Goal: Information Seeking & Learning: Learn about a topic

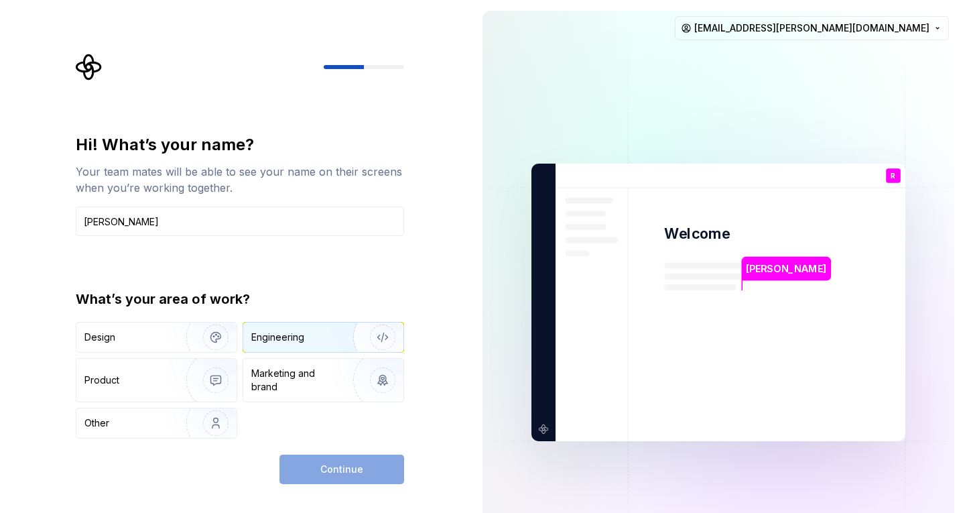
type input "[PERSON_NAME]"
click at [279, 336] on div "Engineering" at bounding box center [277, 336] width 53 height 13
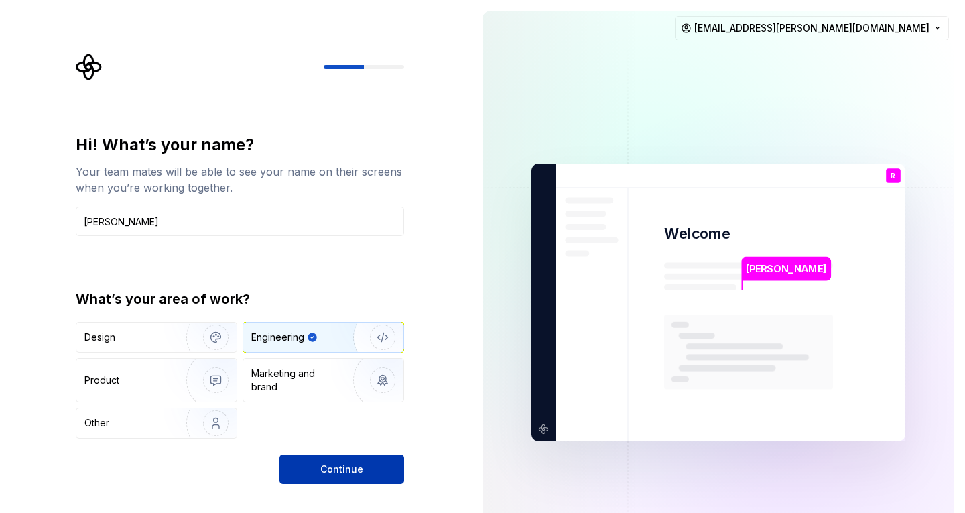
click at [327, 463] on span "Continue" at bounding box center [341, 468] width 43 height 13
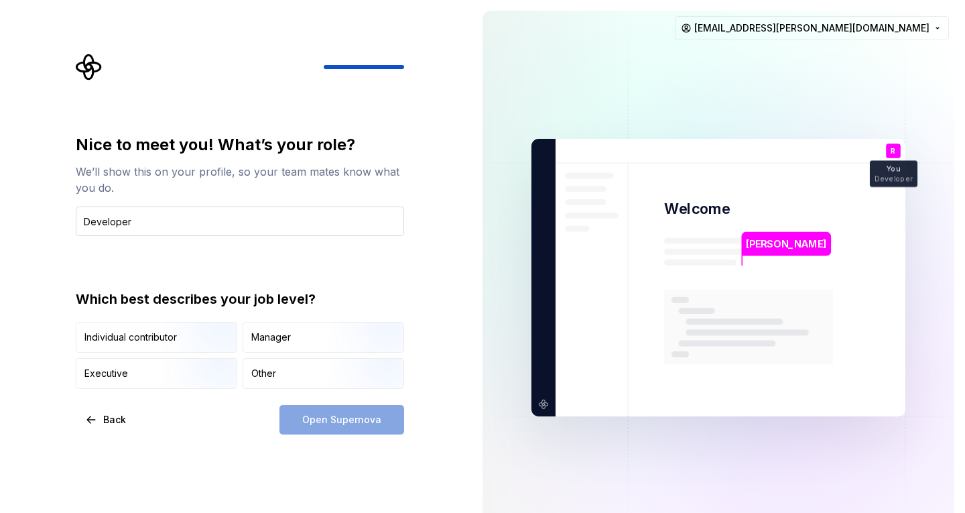
type input "Developer"
drag, startPoint x: 102, startPoint y: 221, endPoint x: 56, endPoint y: 259, distance: 59.5
click at [56, 259] on div "Nice to meet you! What’s your role? We’ll show this on your profile, so your te…" at bounding box center [236, 277] width 472 height 555
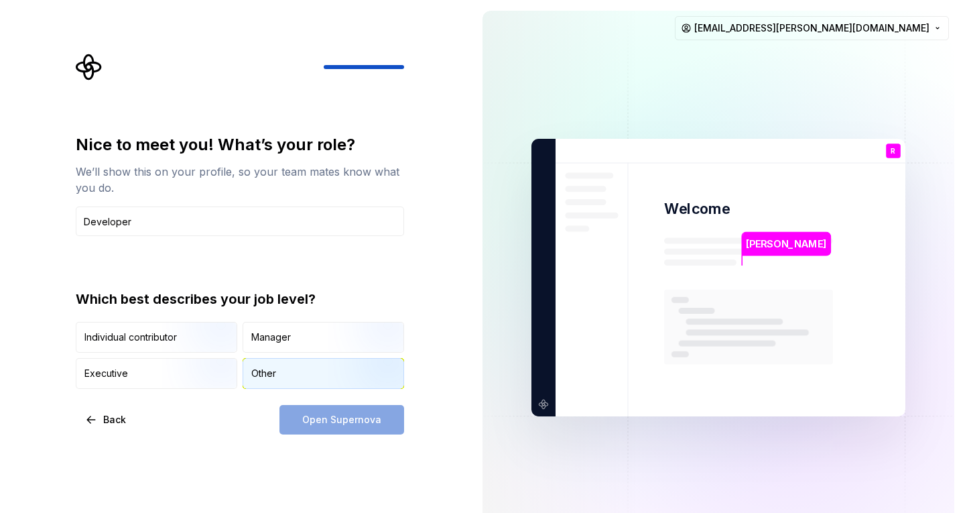
click at [250, 377] on div "Other" at bounding box center [323, 372] width 160 height 29
click at [328, 411] on button "Open Supernova" at bounding box center [341, 419] width 125 height 29
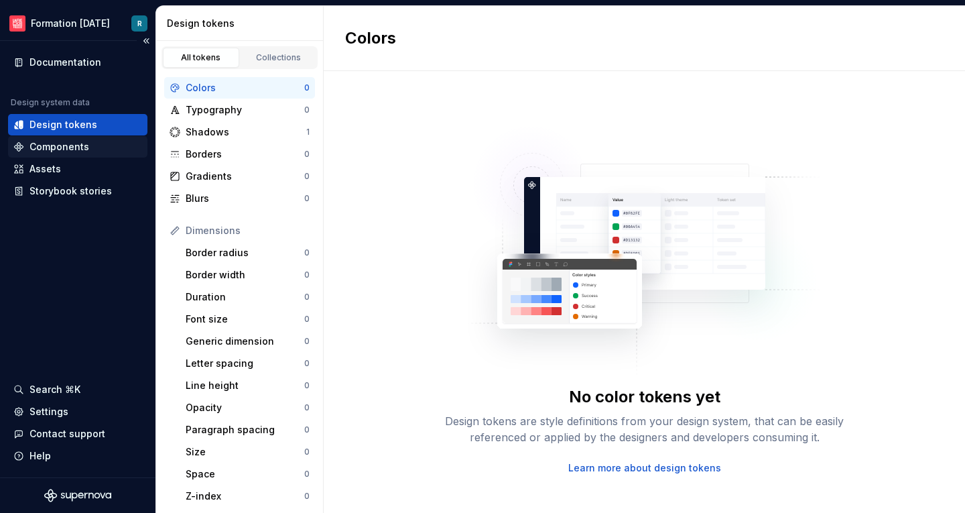
click at [48, 143] on div "Components" at bounding box center [59, 146] width 60 height 13
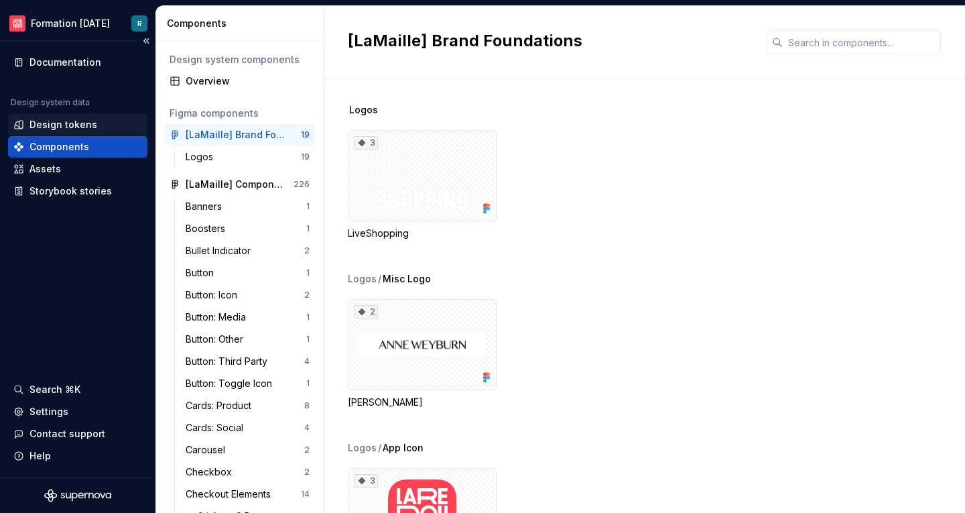
click at [42, 121] on div "Design tokens" at bounding box center [63, 124] width 68 height 13
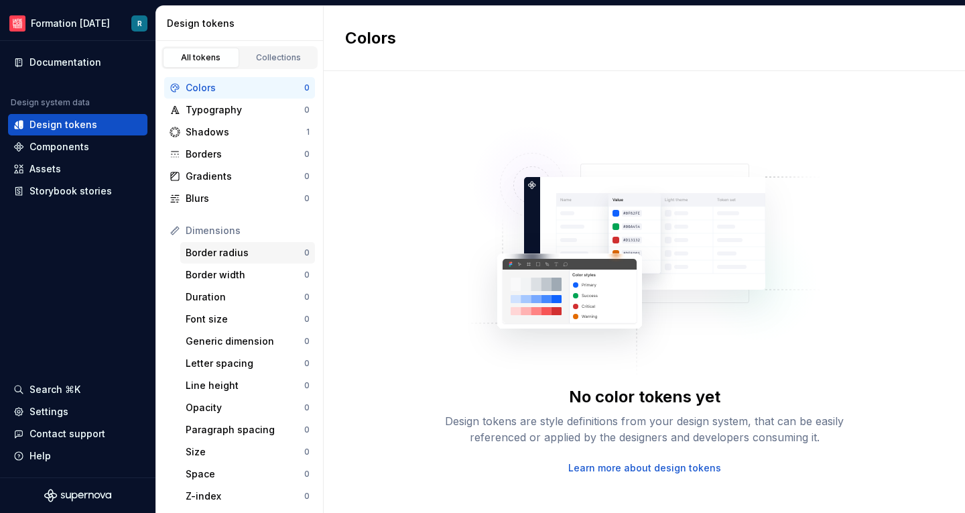
click at [219, 251] on div "Border radius" at bounding box center [245, 252] width 119 height 13
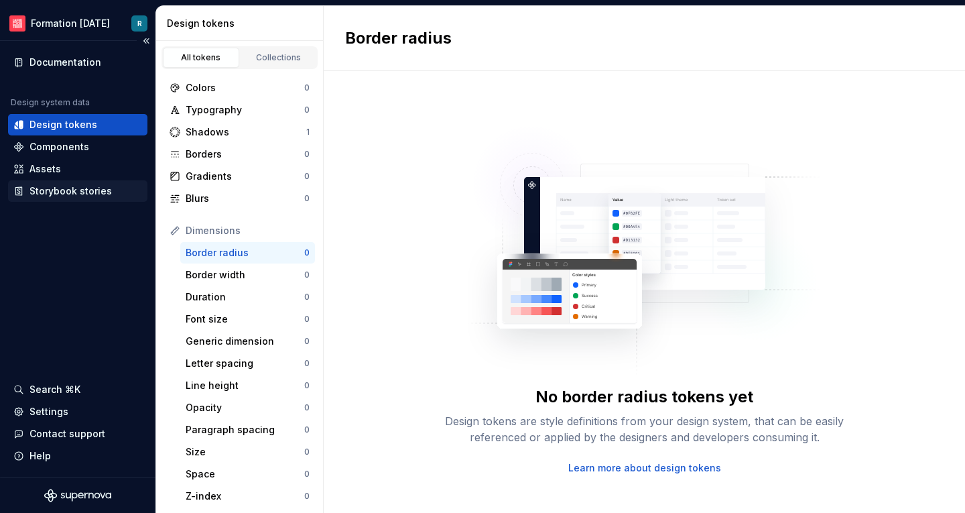
click at [47, 193] on div "Storybook stories" at bounding box center [70, 190] width 82 height 13
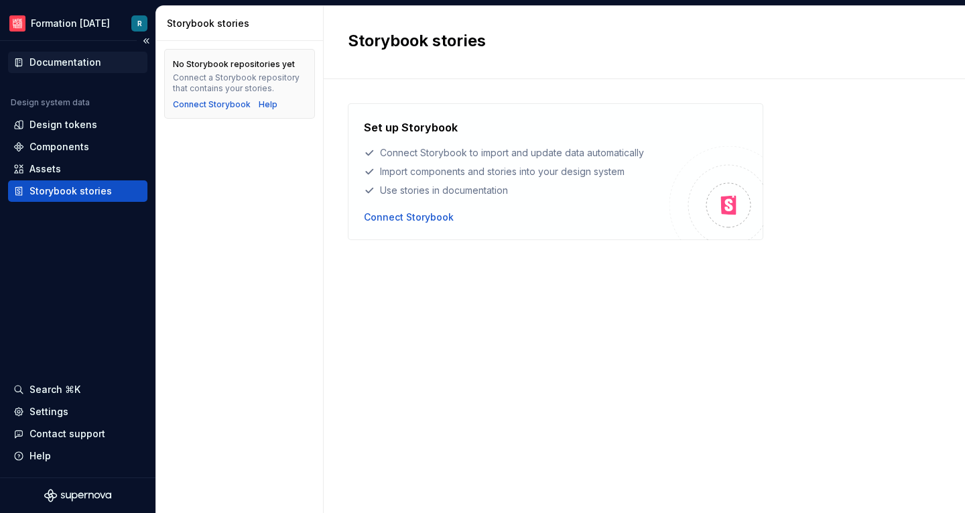
click at [58, 61] on div "Documentation" at bounding box center [65, 62] width 72 height 13
click at [51, 146] on div "Components" at bounding box center [59, 146] width 60 height 13
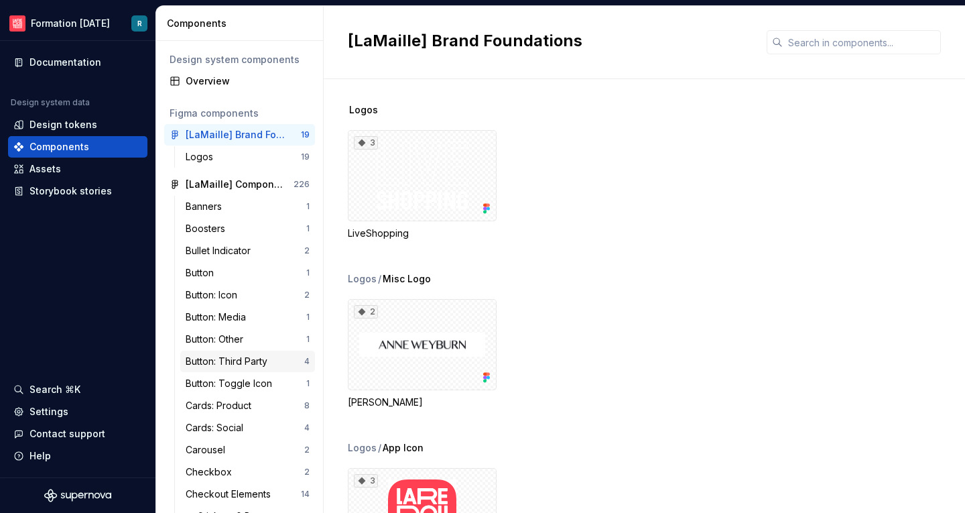
click at [202, 354] on div "Button: Third Party" at bounding box center [229, 360] width 87 height 13
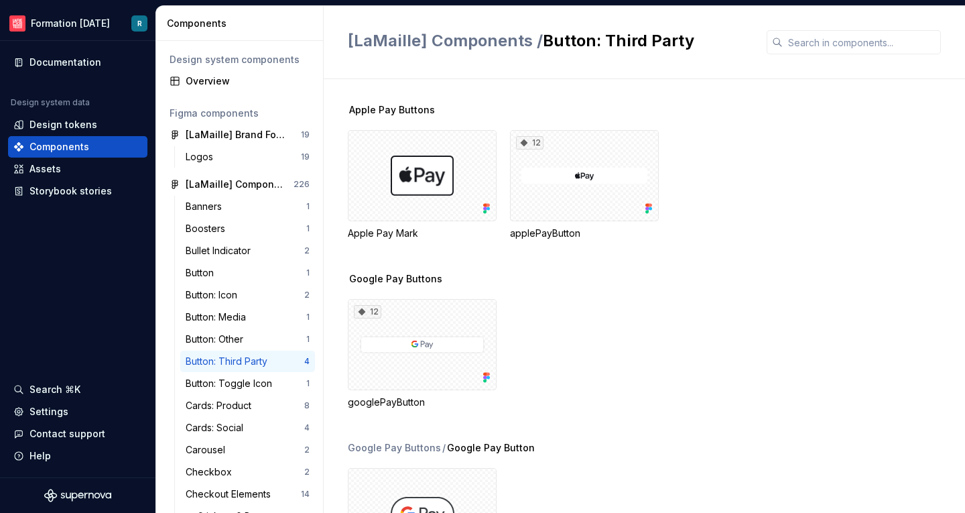
scroll to position [97, 0]
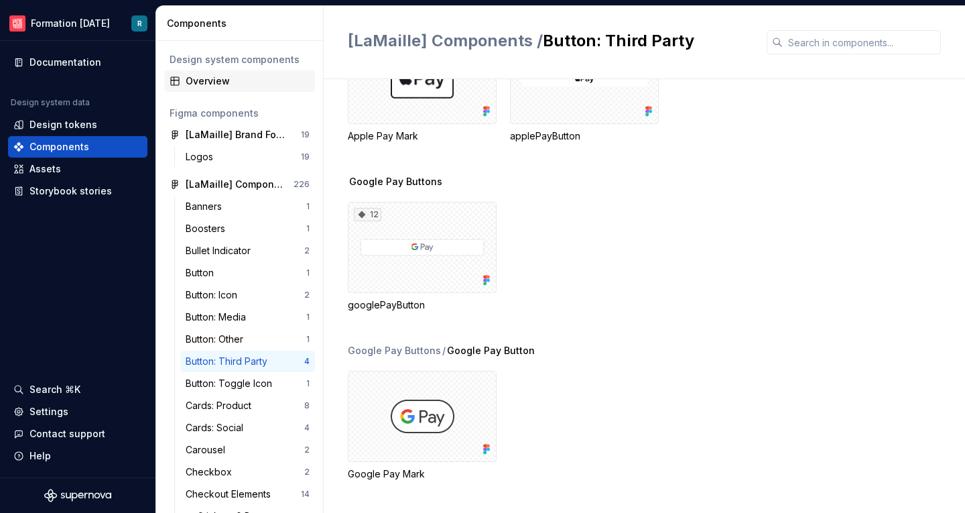
click at [183, 73] on div "Overview" at bounding box center [239, 80] width 151 height 21
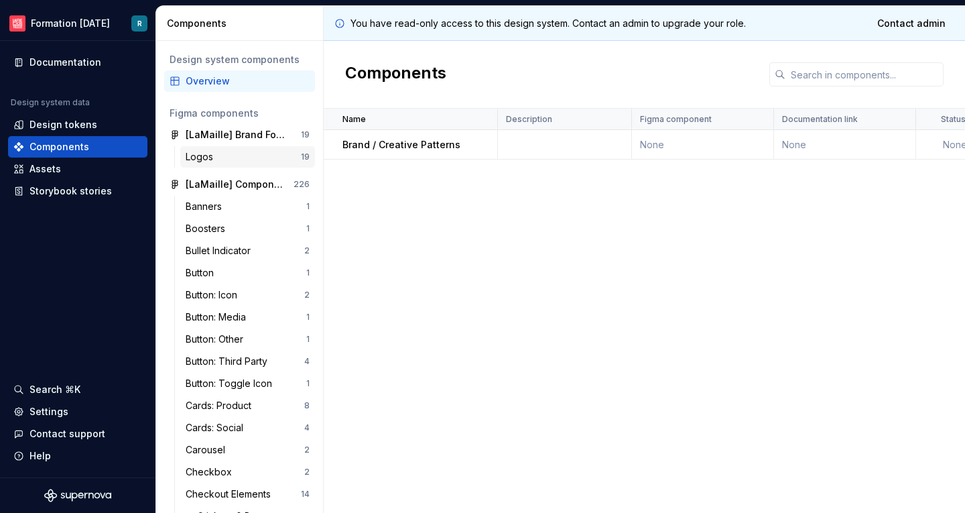
click at [210, 159] on div "Logos" at bounding box center [202, 156] width 33 height 13
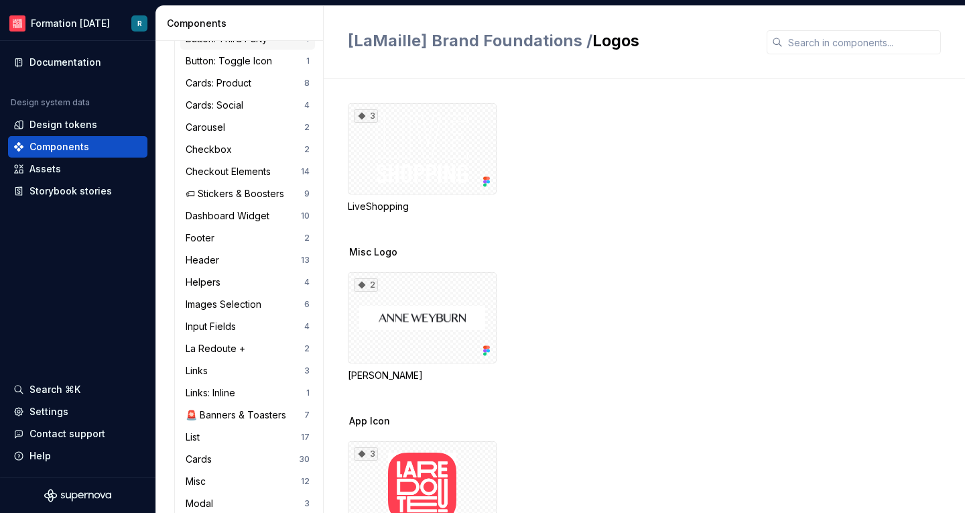
scroll to position [333, 0]
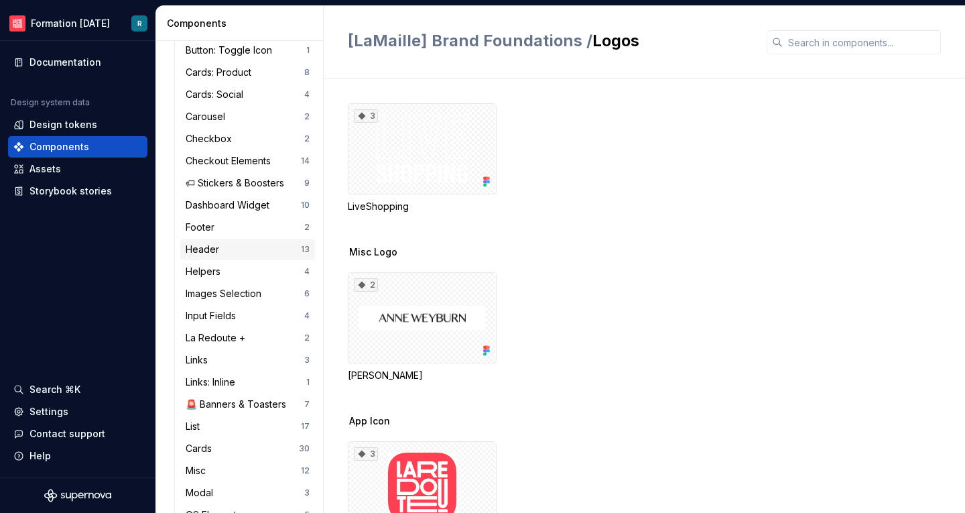
click at [229, 247] on div "Header" at bounding box center [243, 249] width 115 height 13
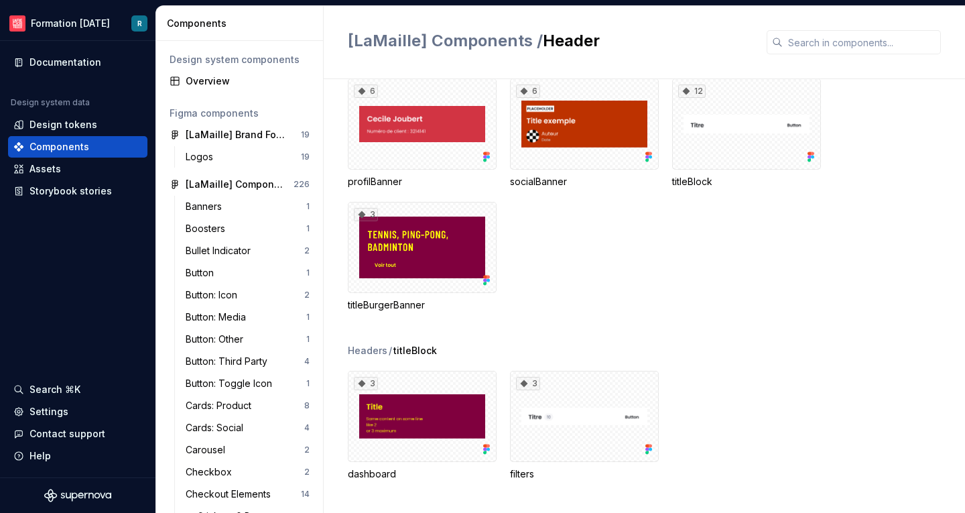
click at [874, 142] on div "6 profilBanner 6 socialBanner 12 titleBlock 3 titleBurgerBanner" at bounding box center [656, 194] width 617 height 233
click at [908, 139] on div "6 profilBanner 6 socialBanner 12 titleBlock 3 titleBurgerBanner" at bounding box center [656, 194] width 617 height 233
